Goal: Navigation & Orientation: Find specific page/section

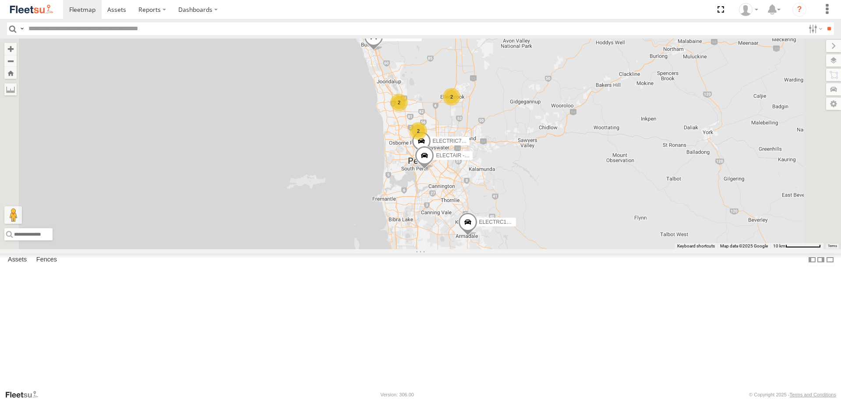
click at [0, 0] on span at bounding box center [0, 0] width 0 height 0
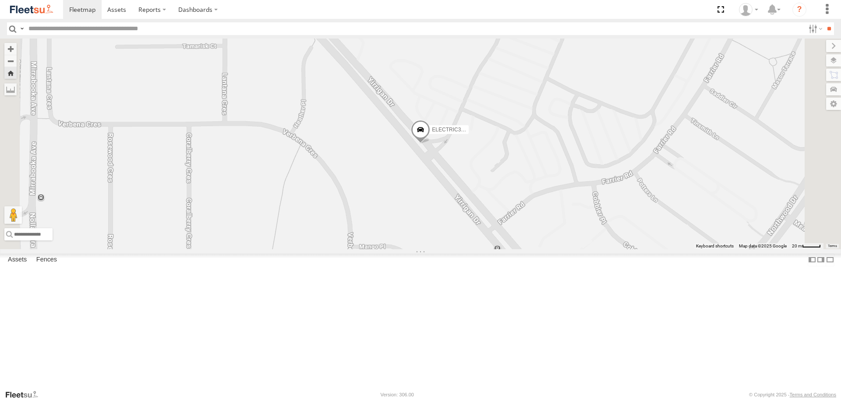
click at [430, 144] on span at bounding box center [420, 132] width 19 height 24
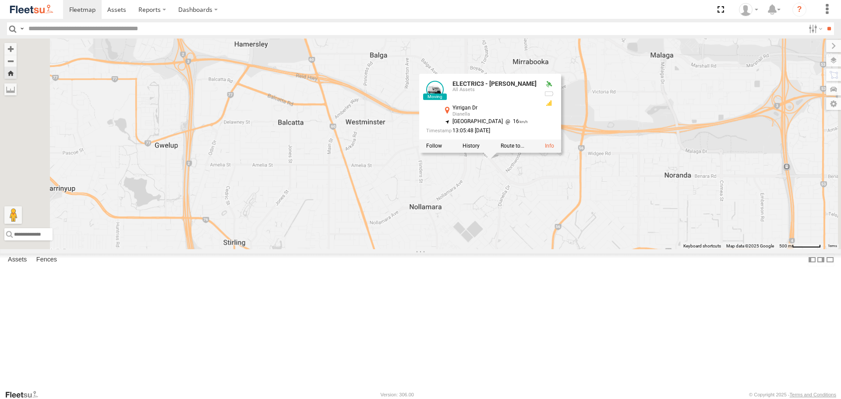
click at [605, 249] on div "ELECTRIC3 - Leo ELECTRIC3 - Leo All Assets Yirrigan Dr Dianella -31.8727 , 115.…" at bounding box center [420, 144] width 841 height 210
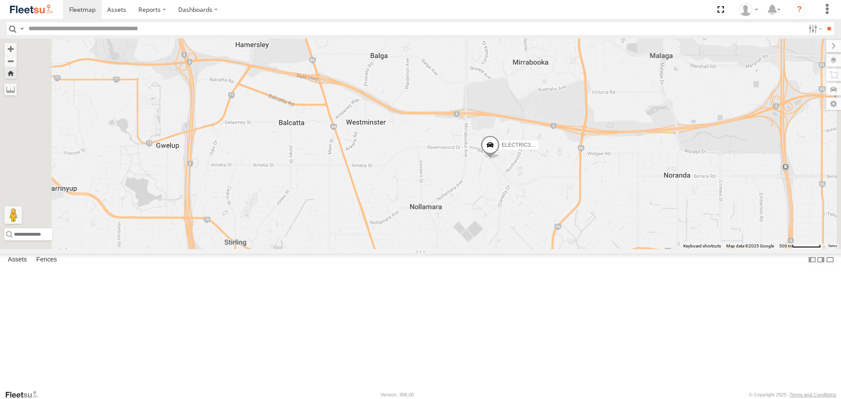
click at [500, 159] on span at bounding box center [490, 148] width 19 height 24
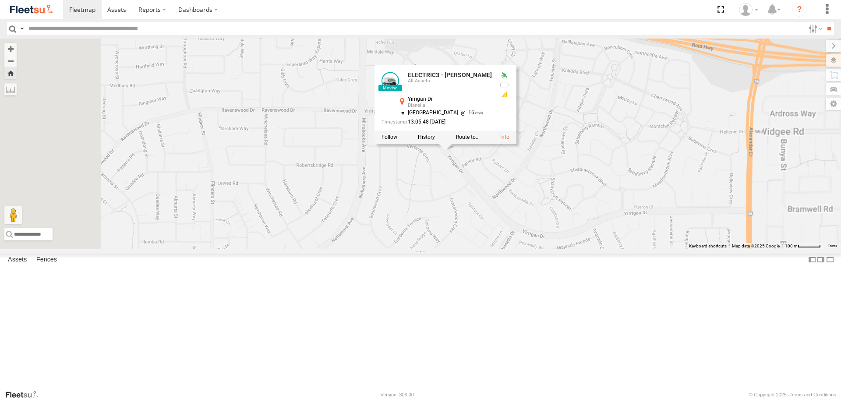
click at [617, 230] on div "ELECTRIC3 - Leo ELECTRIC3 - Leo All Assets Yirrigan Dr Dianella -31.8727 , 115.…" at bounding box center [420, 144] width 841 height 210
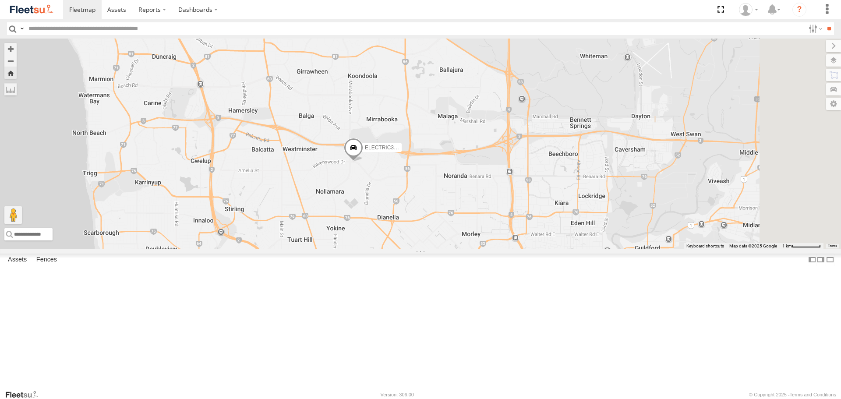
drag, startPoint x: 579, startPoint y: 232, endPoint x: 485, endPoint y: 246, distance: 94.8
click at [485, 246] on div "ELECTRIC3 - [PERSON_NAME]" at bounding box center [420, 144] width 841 height 210
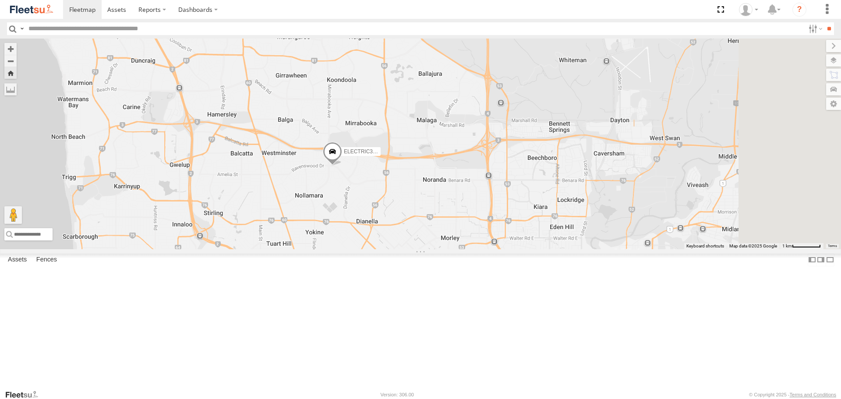
drag, startPoint x: 723, startPoint y: 237, endPoint x: 687, endPoint y: 243, distance: 36.5
click at [687, 243] on div "ELECTRIC3 - [PERSON_NAME]" at bounding box center [420, 144] width 841 height 210
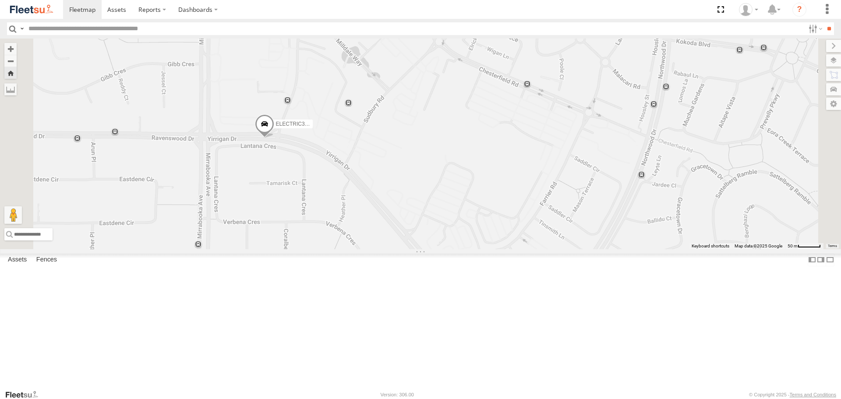
drag, startPoint x: 363, startPoint y: 214, endPoint x: 407, endPoint y: 226, distance: 45.1
click at [407, 226] on div "ELECTRIC3 - [PERSON_NAME]" at bounding box center [420, 144] width 841 height 210
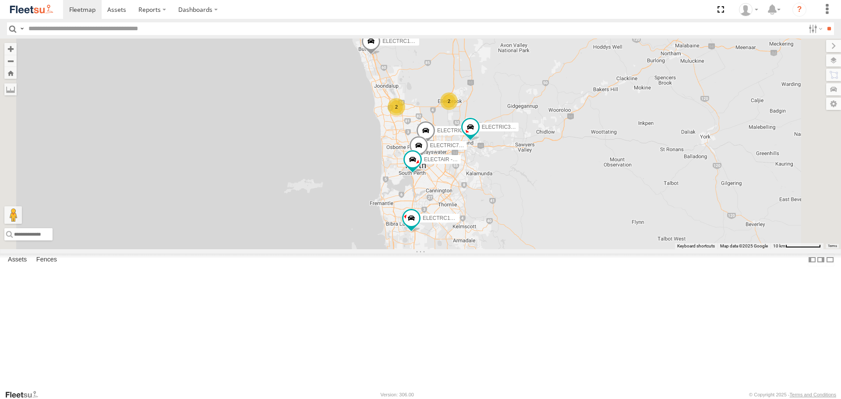
click at [0, 0] on span at bounding box center [0, 0] width 0 height 0
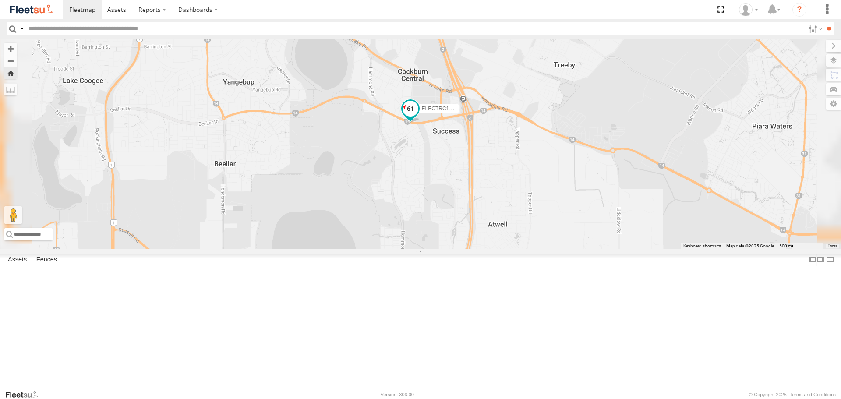
click at [418, 117] on span at bounding box center [411, 109] width 16 height 16
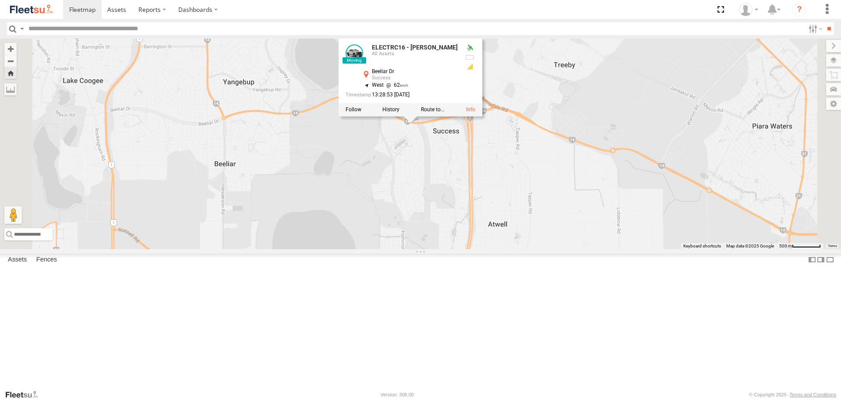
click at [507, 219] on div "ELECTRC16 - Johnny ELECTRC16 - Johnny All Assets Beeliar Dr Success -32.12926 ,…" at bounding box center [420, 144] width 841 height 210
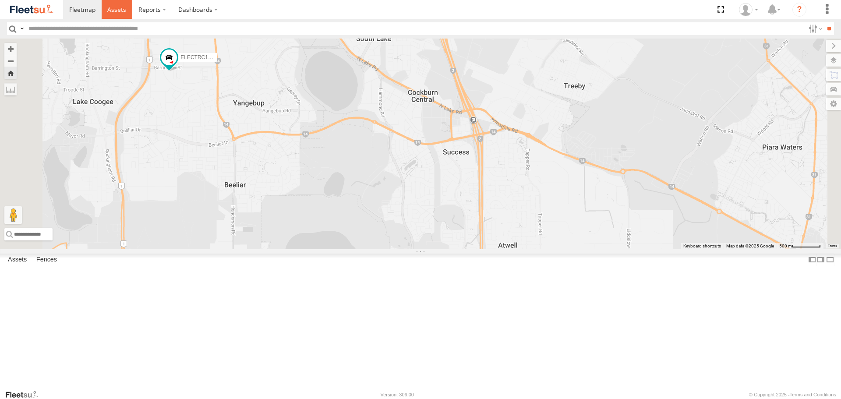
click at [103, 7] on link at bounding box center [117, 9] width 31 height 19
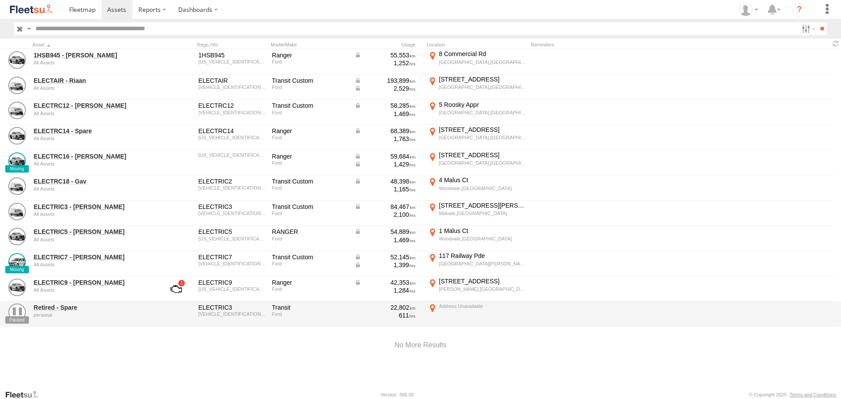
click at [47, 10] on img at bounding box center [32, 10] width 46 height 12
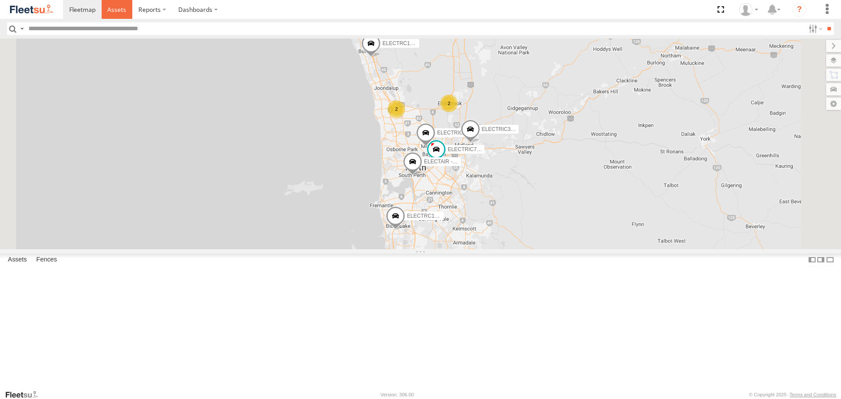
click at [123, 7] on span at bounding box center [116, 9] width 19 height 8
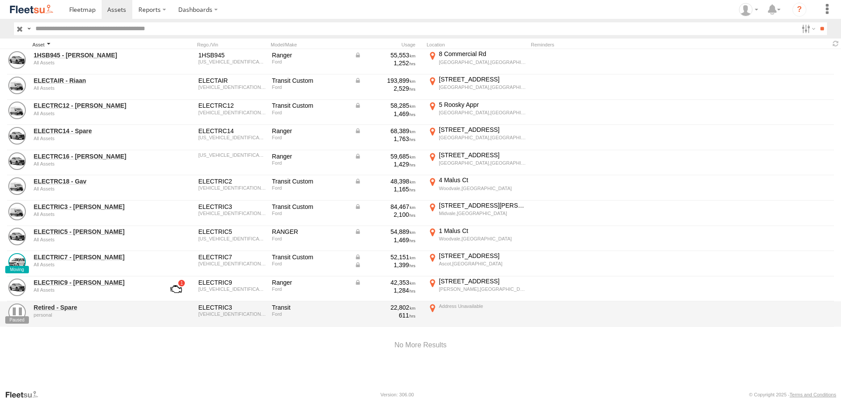
click at [64, 45] on div "Asset" at bounding box center [93, 45] width 123 height 6
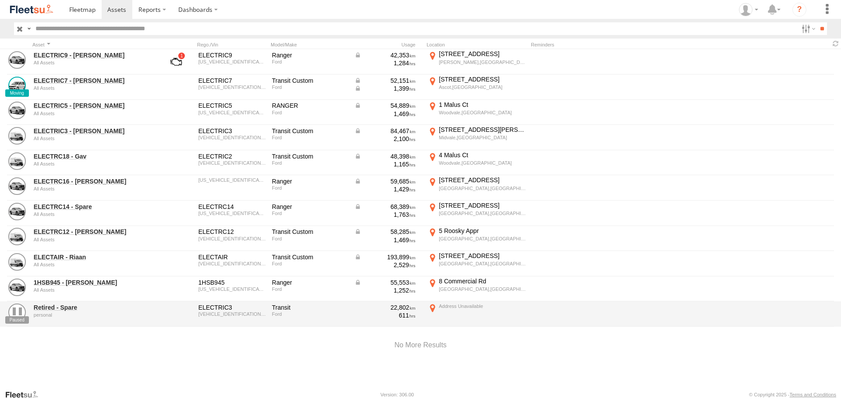
click at [37, 12] on img at bounding box center [32, 10] width 46 height 12
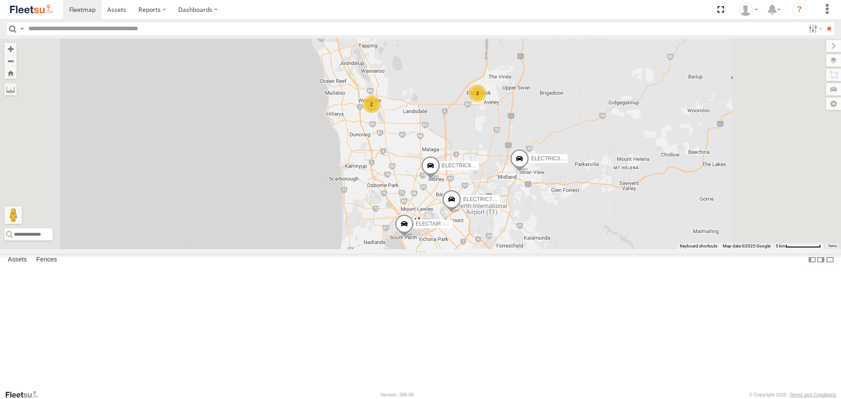
click at [0, 0] on span at bounding box center [0, 0] width 0 height 0
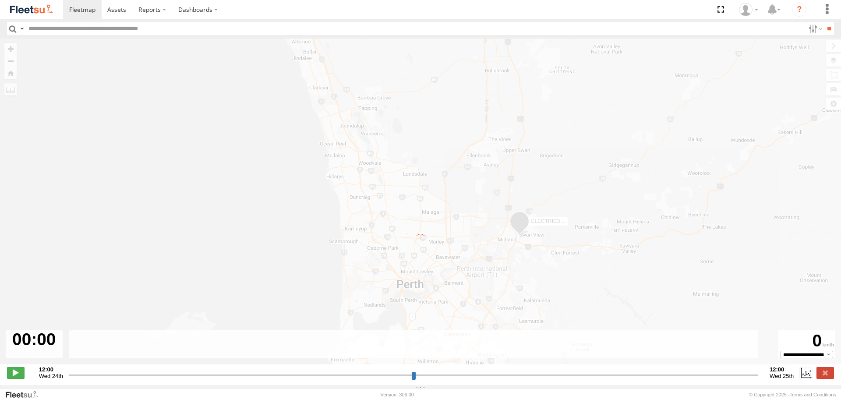
type input "**********"
